Goal: Find specific page/section: Find specific page/section

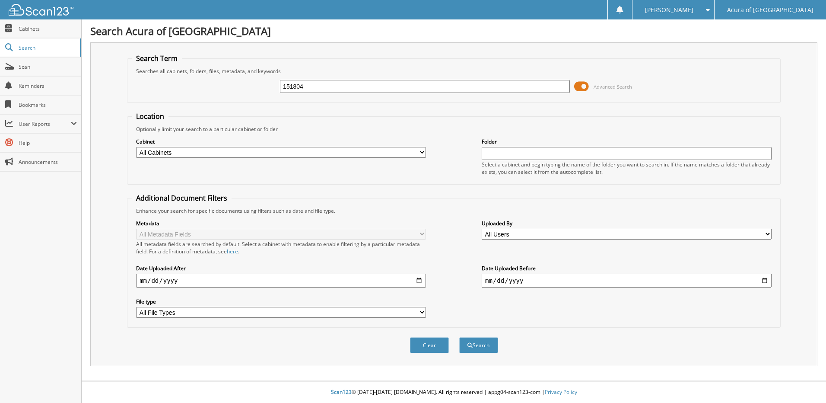
type input "151804"
click at [459, 337] on button "Search" at bounding box center [478, 345] width 39 height 16
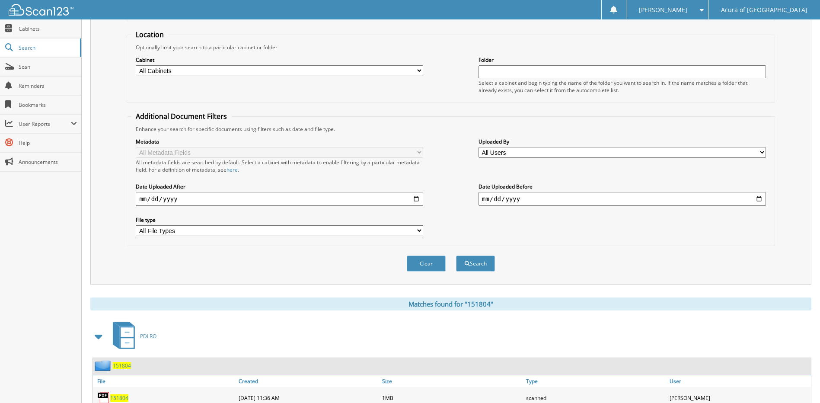
scroll to position [128, 0]
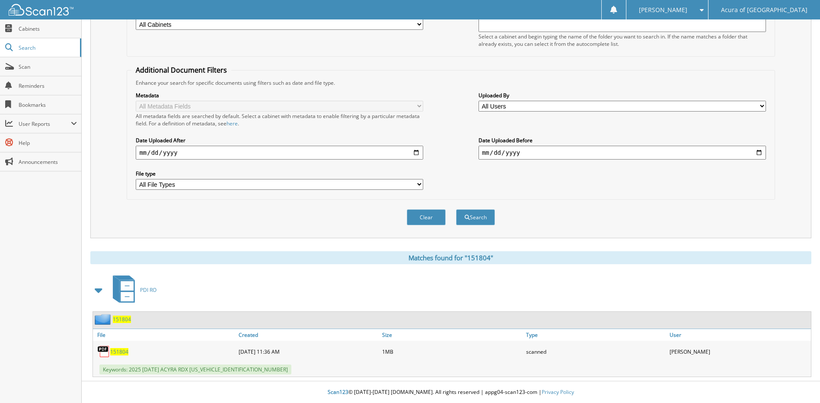
click at [117, 349] on span "151804" at bounding box center [119, 351] width 18 height 7
